Goal: Information Seeking & Learning: Learn about a topic

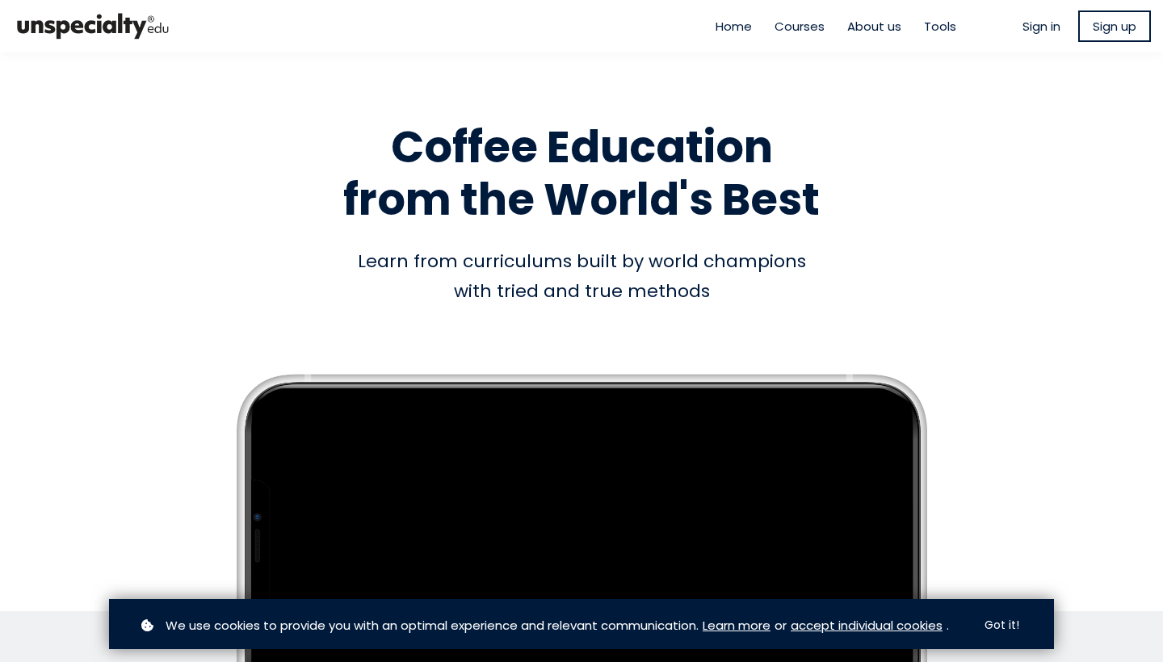
click at [1027, 27] on span "Sign in" at bounding box center [1042, 26] width 38 height 19
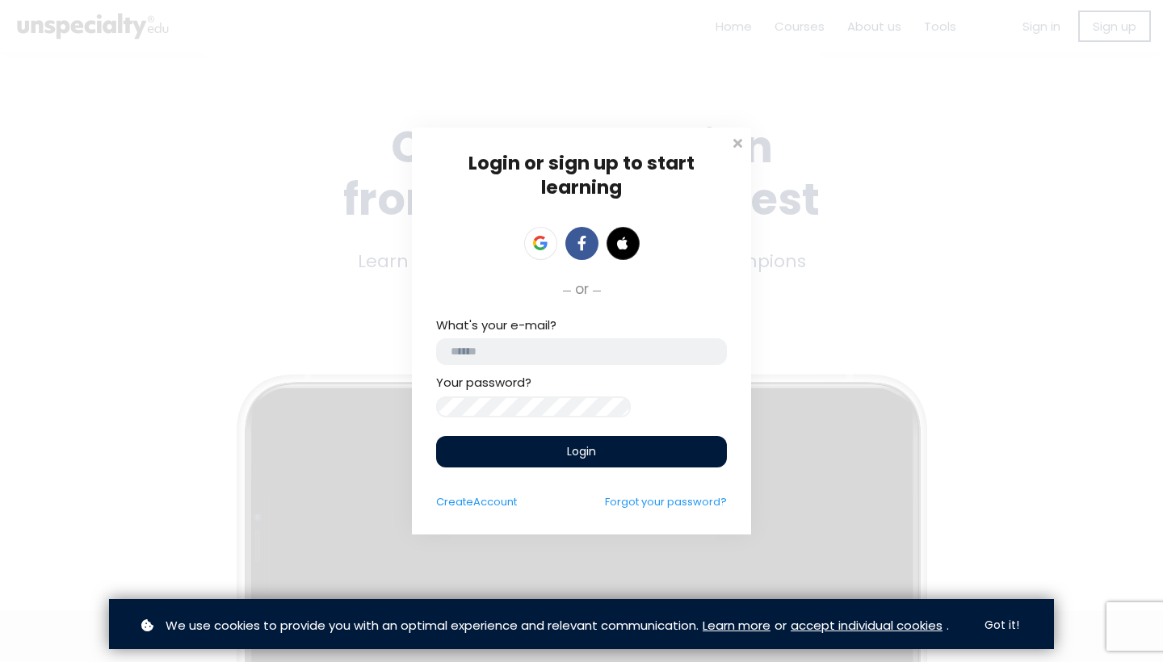
type input "**********"
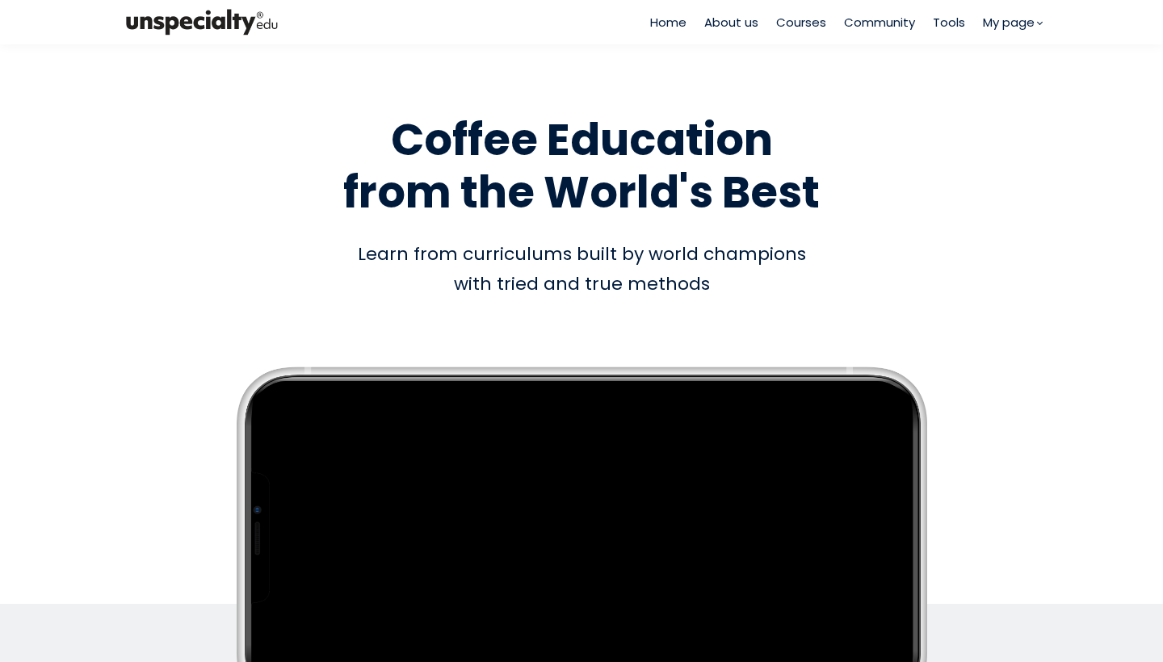
click at [801, 20] on span "Courses" at bounding box center [801, 22] width 50 height 19
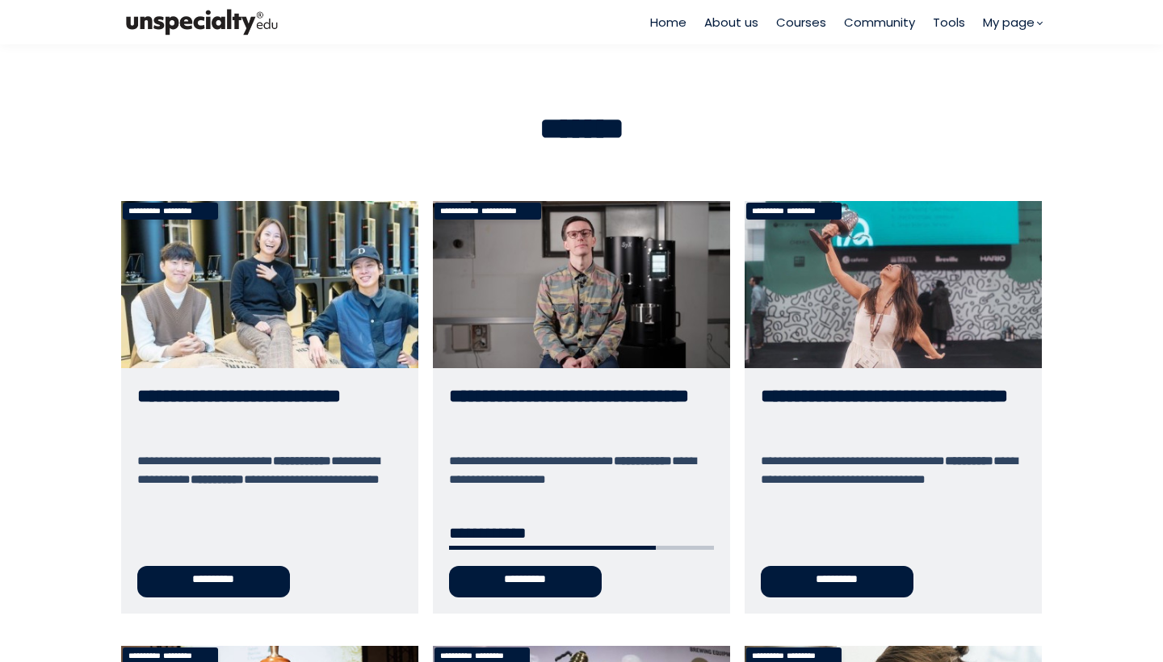
click at [533, 569] on link "**********" at bounding box center [581, 407] width 297 height 413
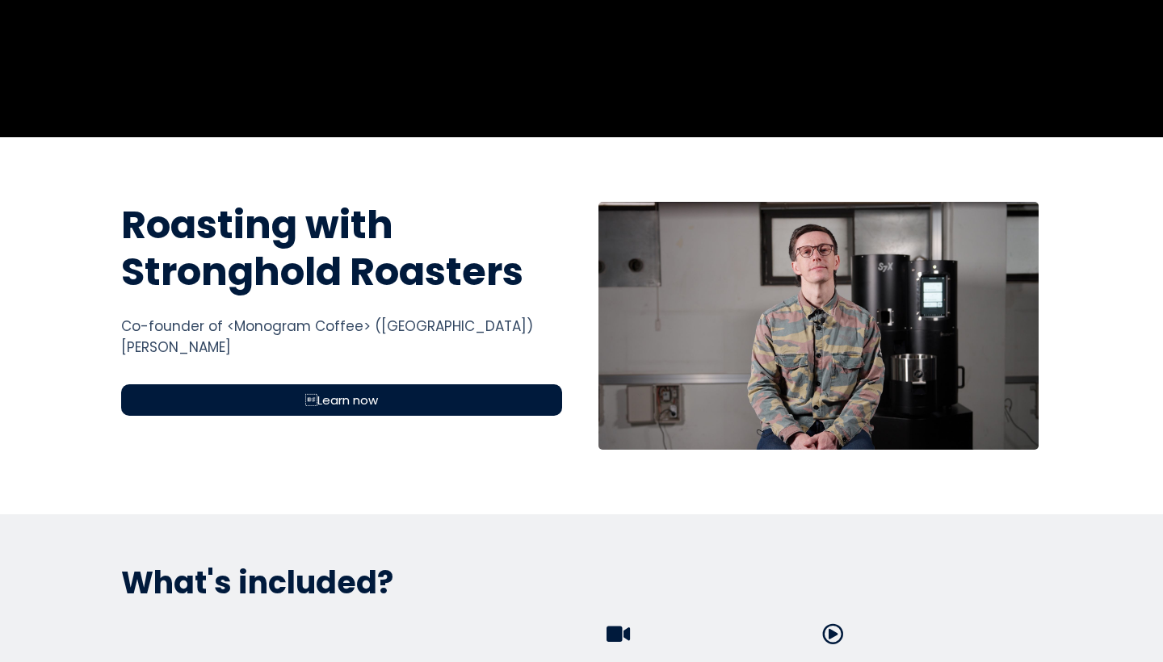
scroll to position [423, 0]
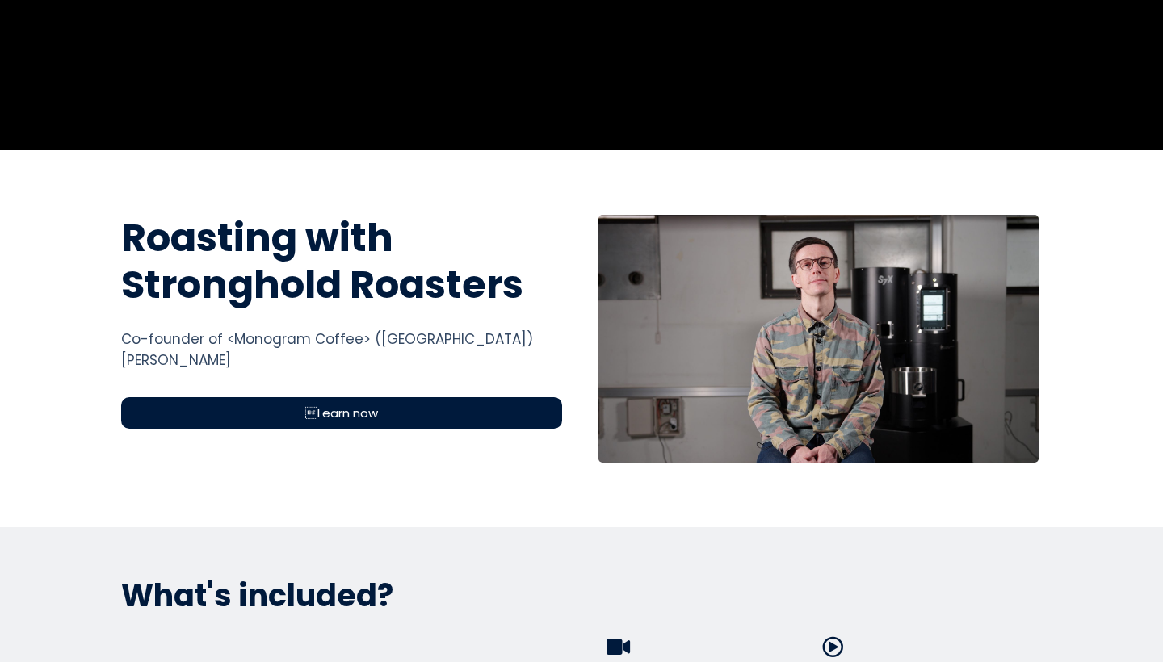
click at [357, 420] on span "Learn now" at bounding box center [341, 413] width 73 height 19
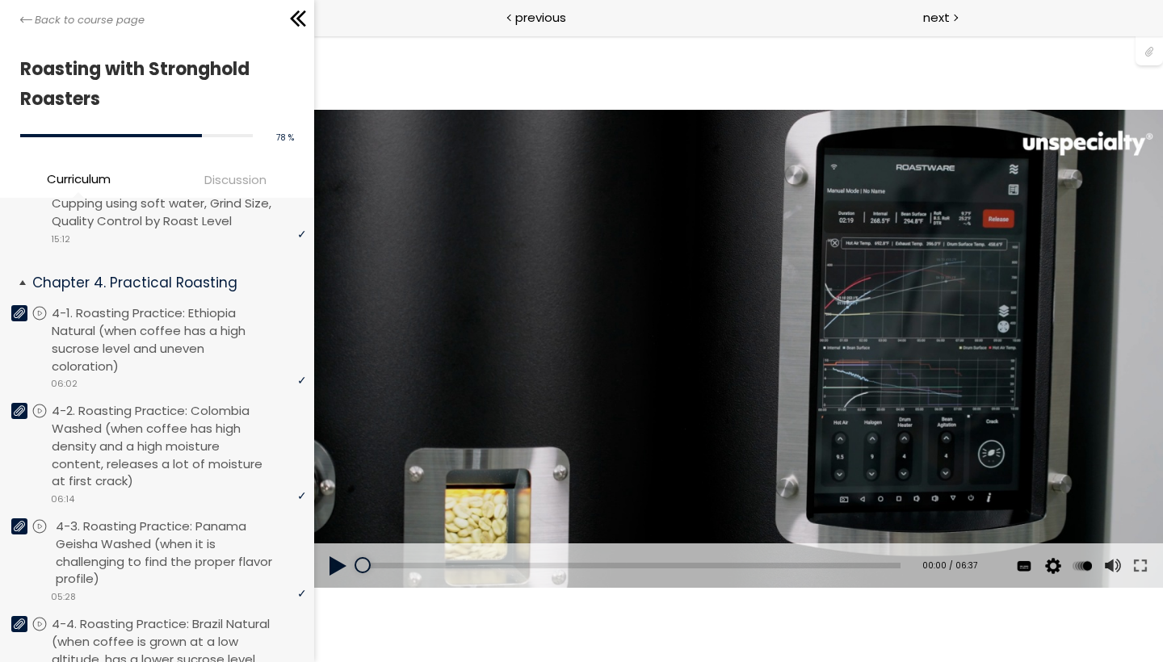
scroll to position [1091, 0]
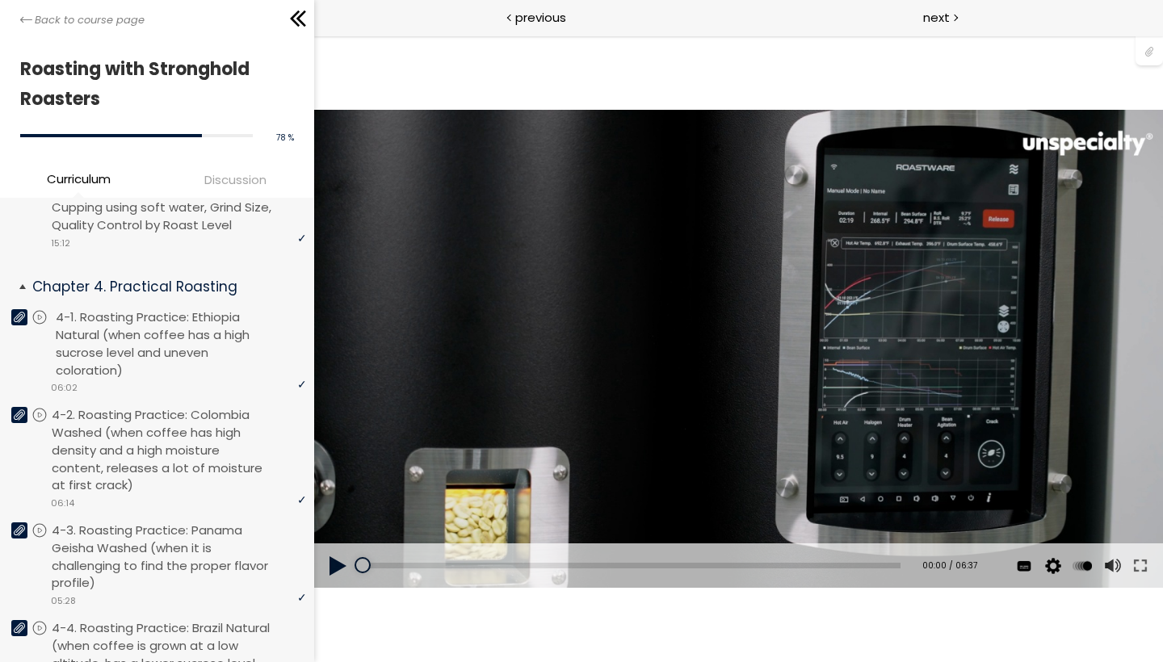
click at [157, 338] on p "4-1. Roasting Practice: Ethiopia Natural (when coffee has a high sucrose level …" at bounding box center [183, 344] width 254 height 70
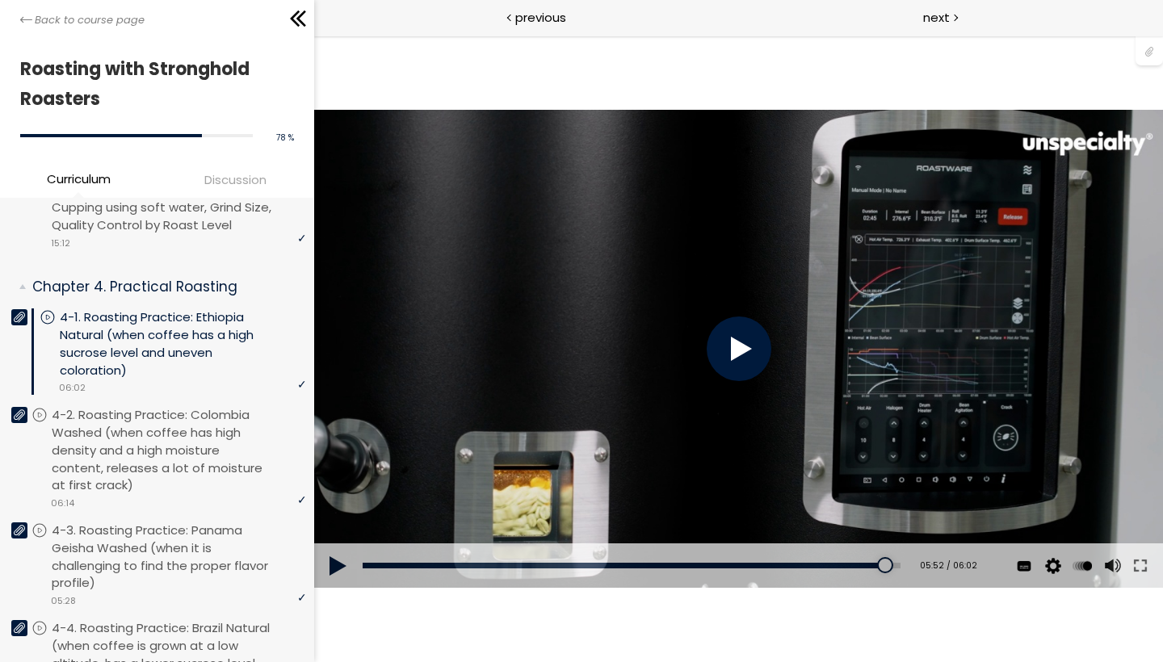
click at [751, 347] on div at bounding box center [738, 349] width 65 height 65
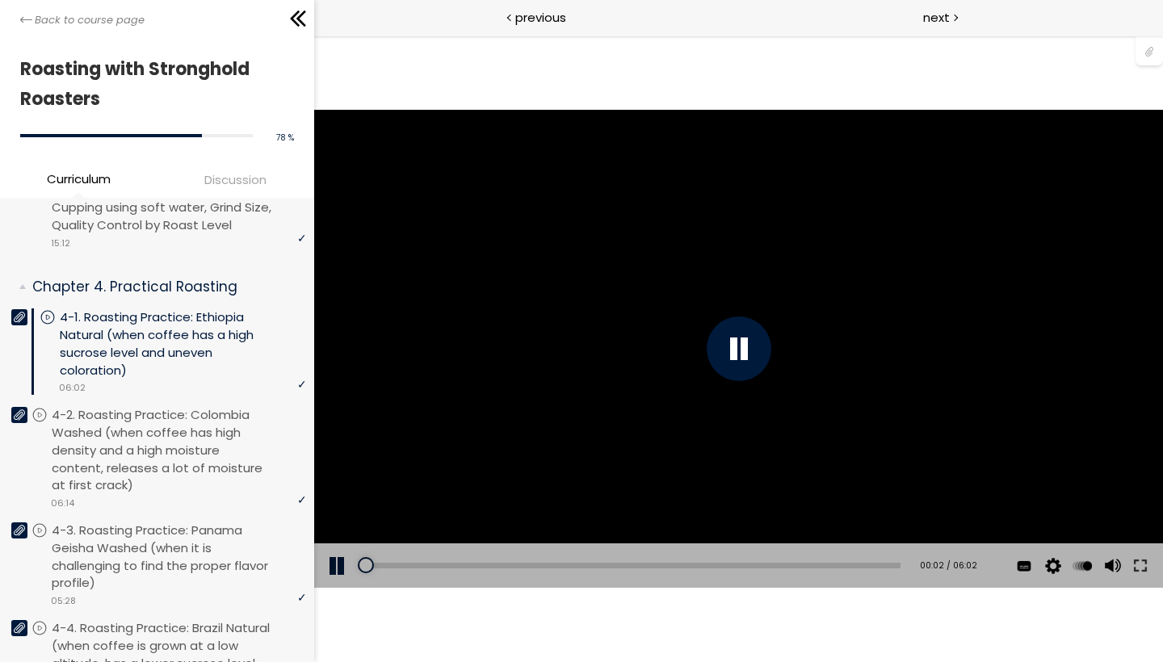
drag, startPoint x: 887, startPoint y: 561, endPoint x: 356, endPoint y: 574, distance: 530.9
click at [356, 574] on div "Add chapter 00:02 00:02 / 06:02 Subtitles 中文 (简体) English None Auto 1080p 720p …" at bounding box center [737, 566] width 849 height 45
click at [1141, 561] on button at bounding box center [1139, 566] width 29 height 45
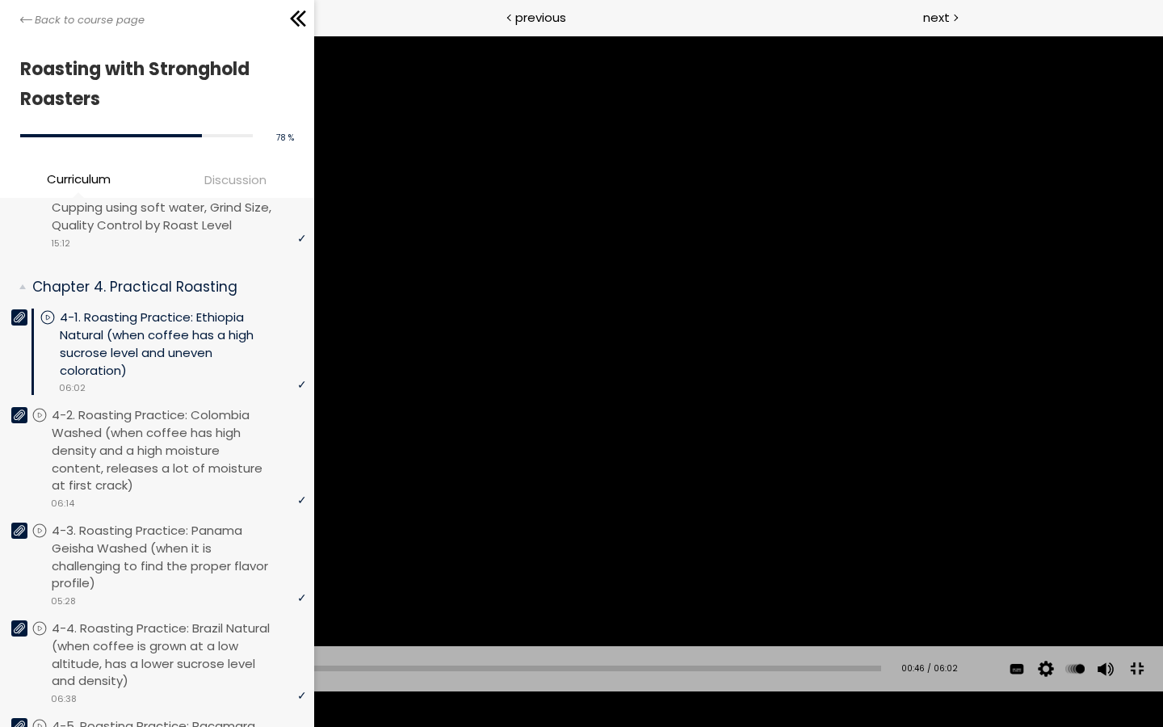
click at [1162, 600] on div "You can download the roast profile image by clicking the 📎 above. * Amount of g…" at bounding box center [581, 363] width 1163 height 654
click at [593, 372] on div at bounding box center [581, 363] width 65 height 65
click at [593, 372] on div "You can download the roast profile image by clicking the 📎 above. * Amount of g…" at bounding box center [581, 363] width 1163 height 654
